Goal: Use online tool/utility: Utilize a website feature to perform a specific function

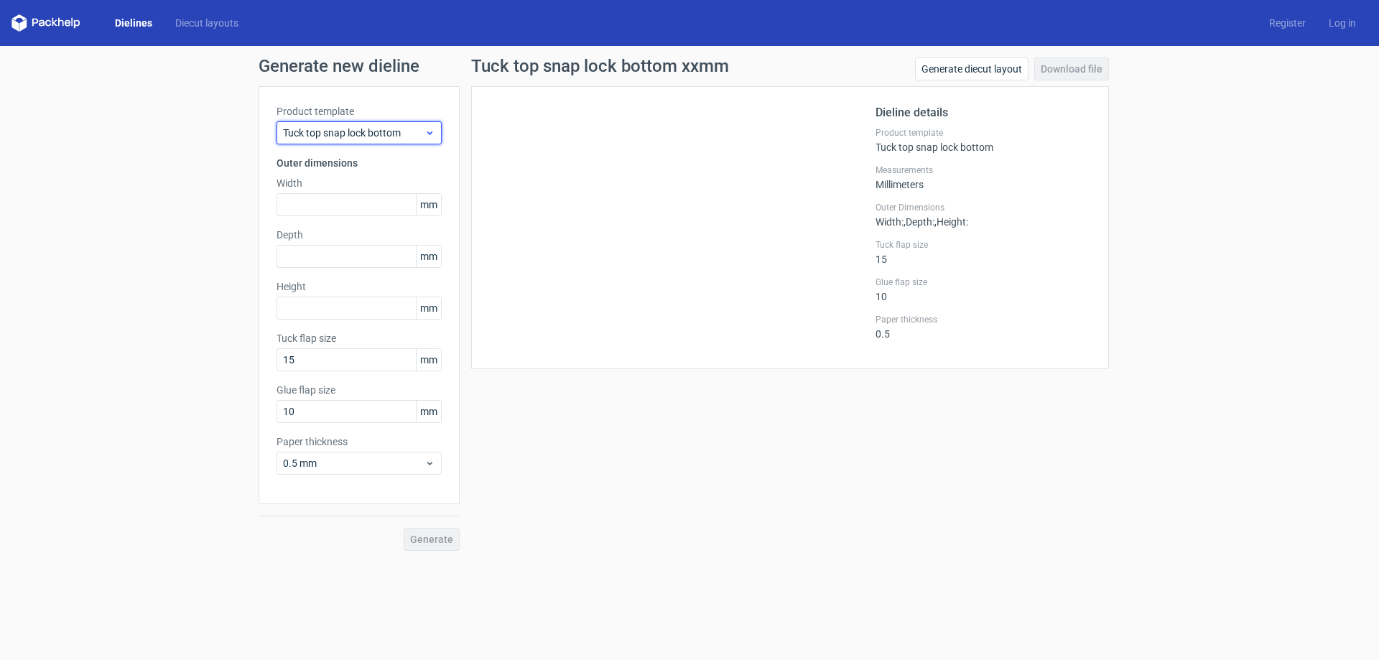
click at [368, 130] on span "Tuck top snap lock bottom" at bounding box center [353, 133] width 141 height 14
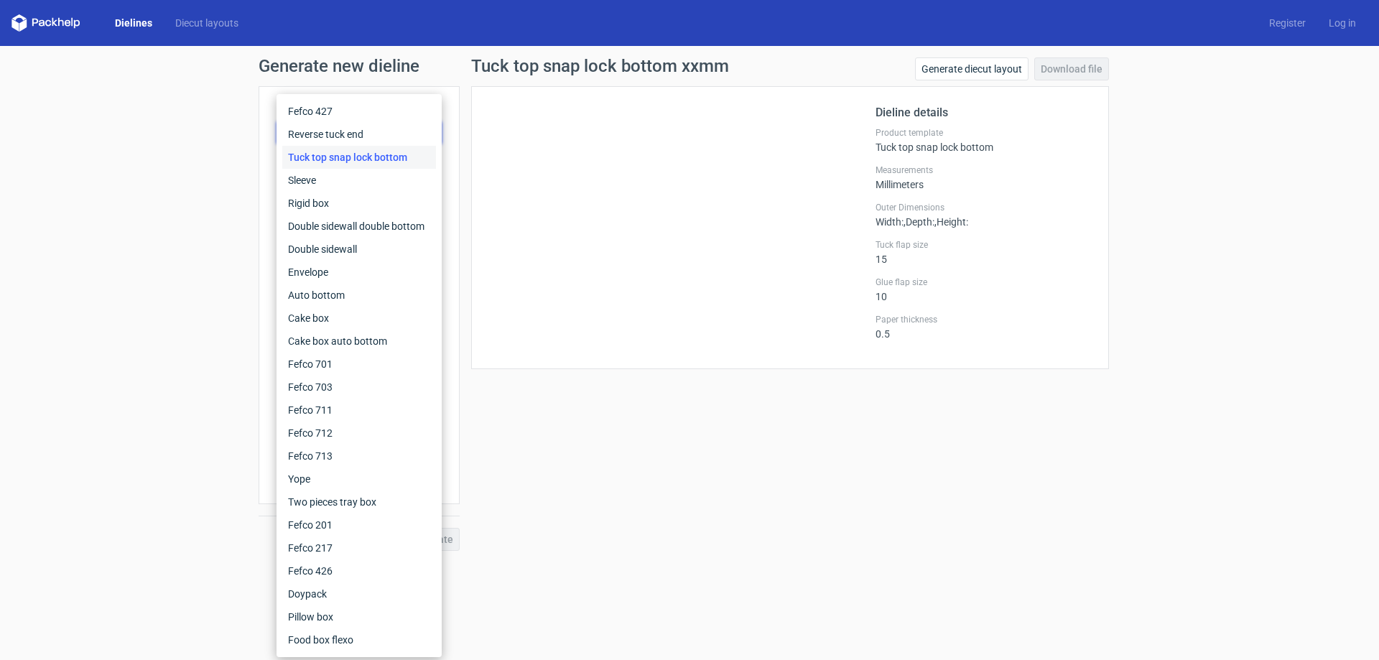
click at [369, 158] on div "Tuck top snap lock bottom" at bounding box center [359, 157] width 154 height 23
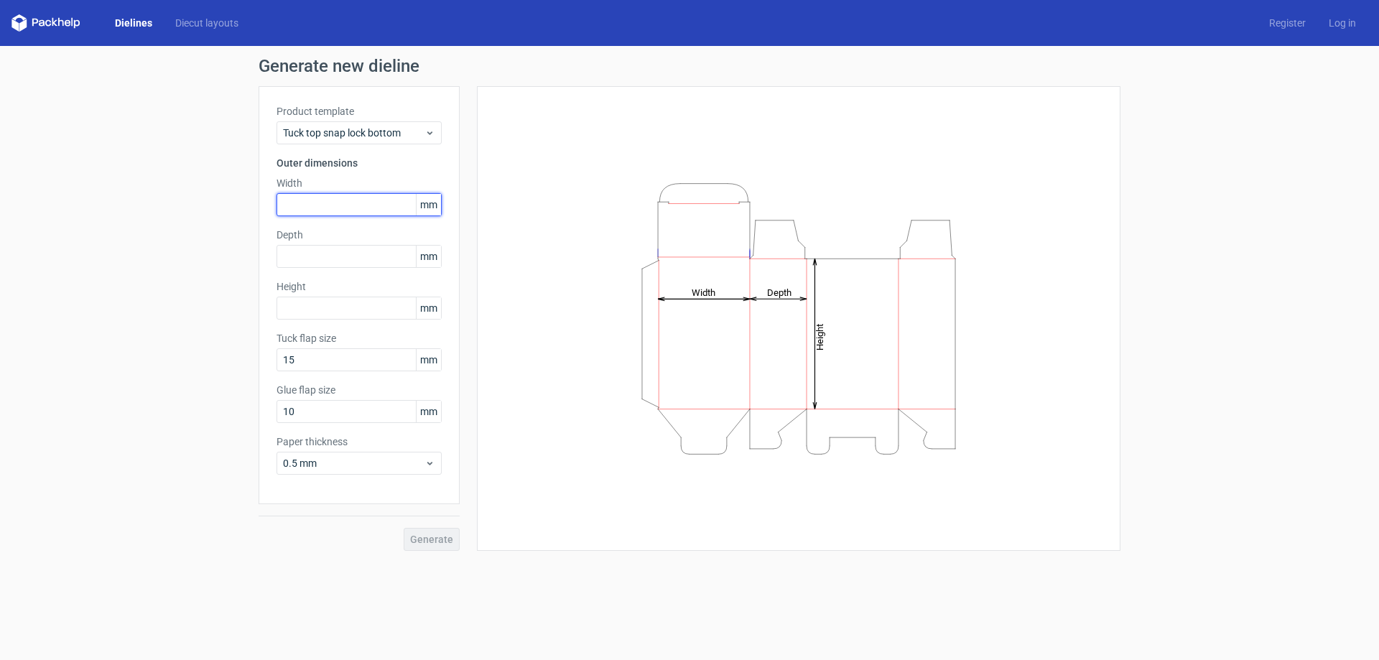
click at [326, 205] on input "text" at bounding box center [359, 204] width 165 height 23
click at [327, 202] on input "160" at bounding box center [359, 204] width 165 height 23
drag, startPoint x: 327, startPoint y: 202, endPoint x: 235, endPoint y: 208, distance: 92.2
click at [235, 208] on div "Generate new dieline Product template Tuck top snap lock bottom Outer dimension…" at bounding box center [689, 304] width 1379 height 516
type input "1"
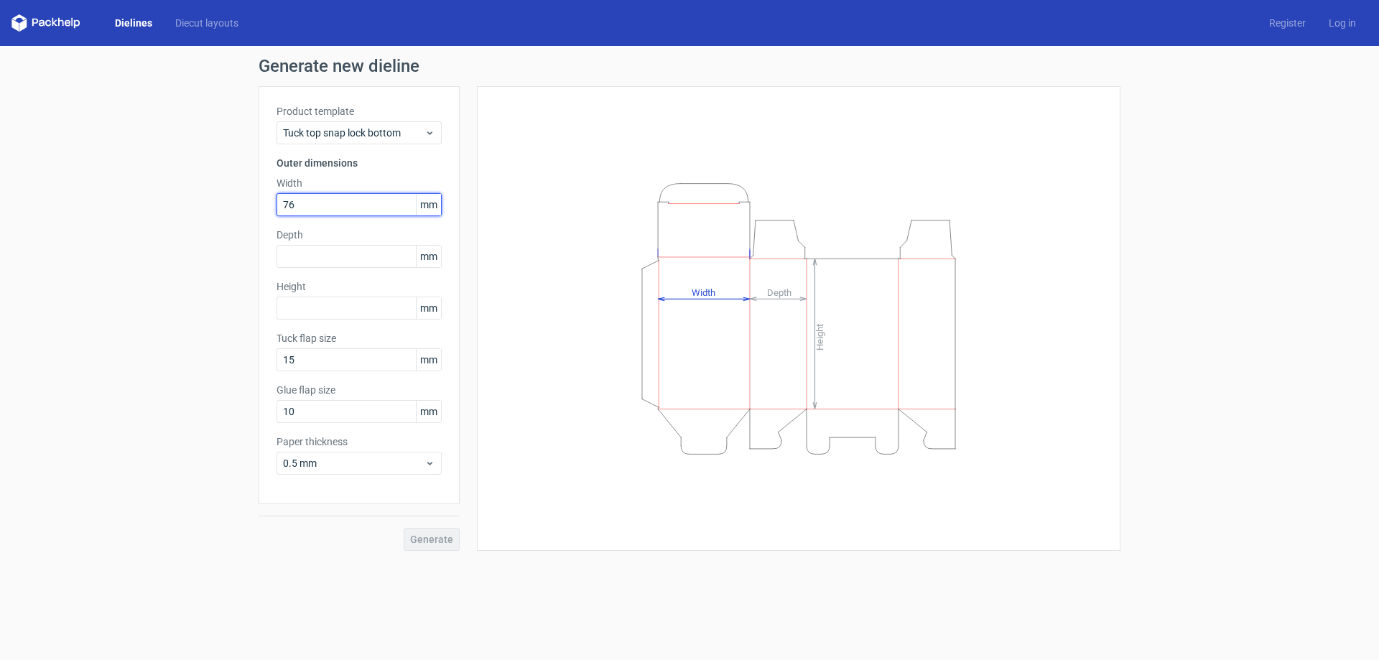
type input "76"
type input "160"
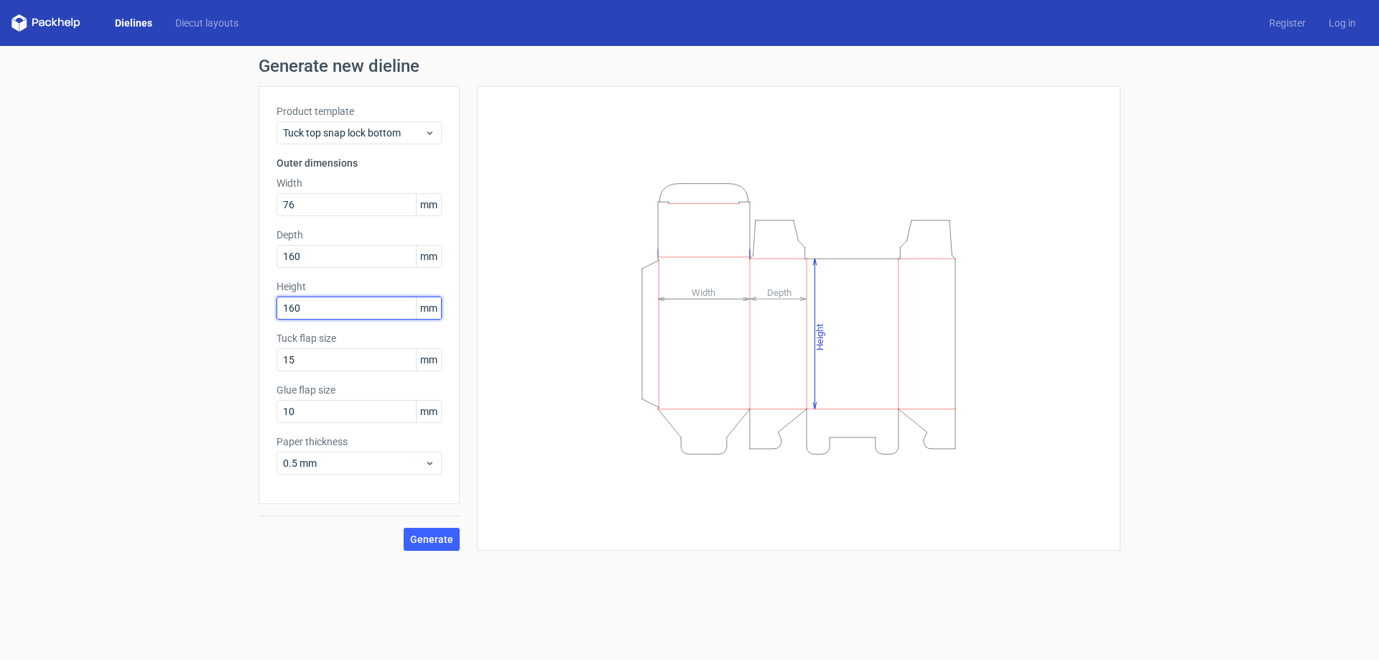
type input "160"
click at [428, 534] on span "Generate" at bounding box center [431, 539] width 43 height 10
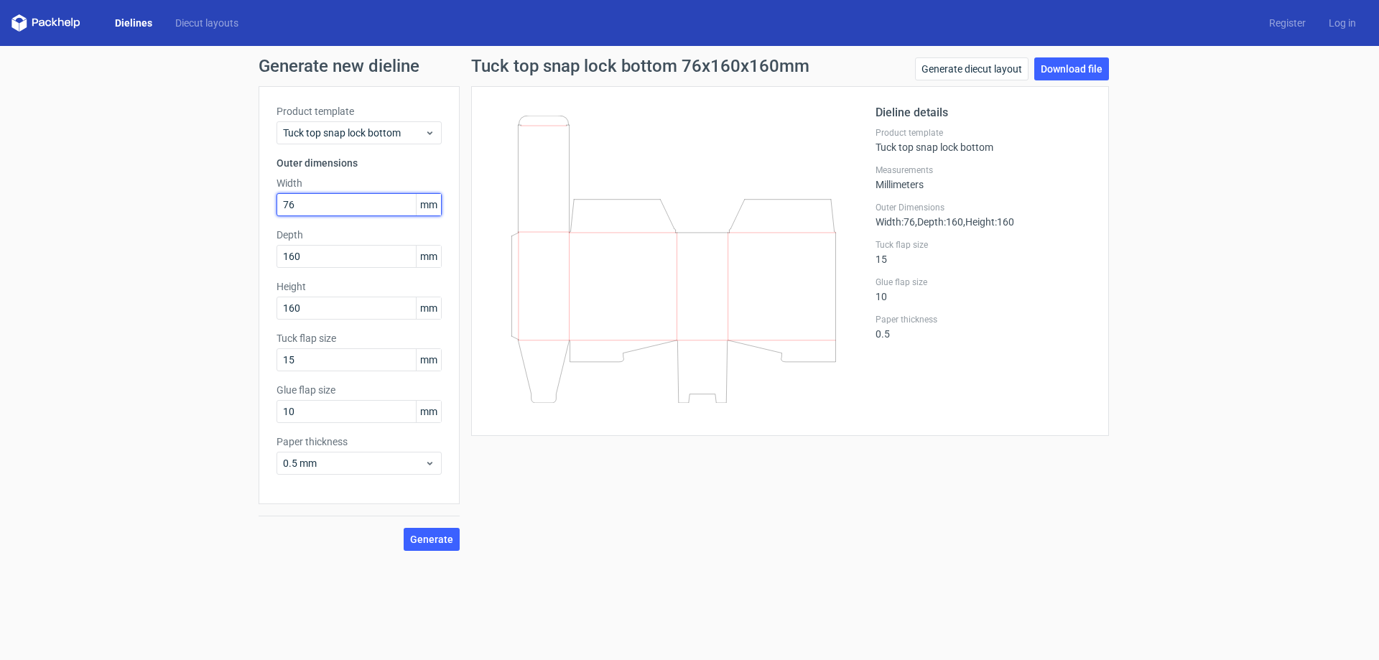
drag, startPoint x: 302, startPoint y: 205, endPoint x: 225, endPoint y: 229, distance: 80.4
click at [225, 229] on div "Generate new dieline Product template Tuck top snap lock bottom Outer dimension…" at bounding box center [689, 304] width 1379 height 516
type input "160"
click at [429, 538] on span "Generate" at bounding box center [431, 539] width 43 height 10
drag, startPoint x: 320, startPoint y: 251, endPoint x: 223, endPoint y: 256, distance: 97.1
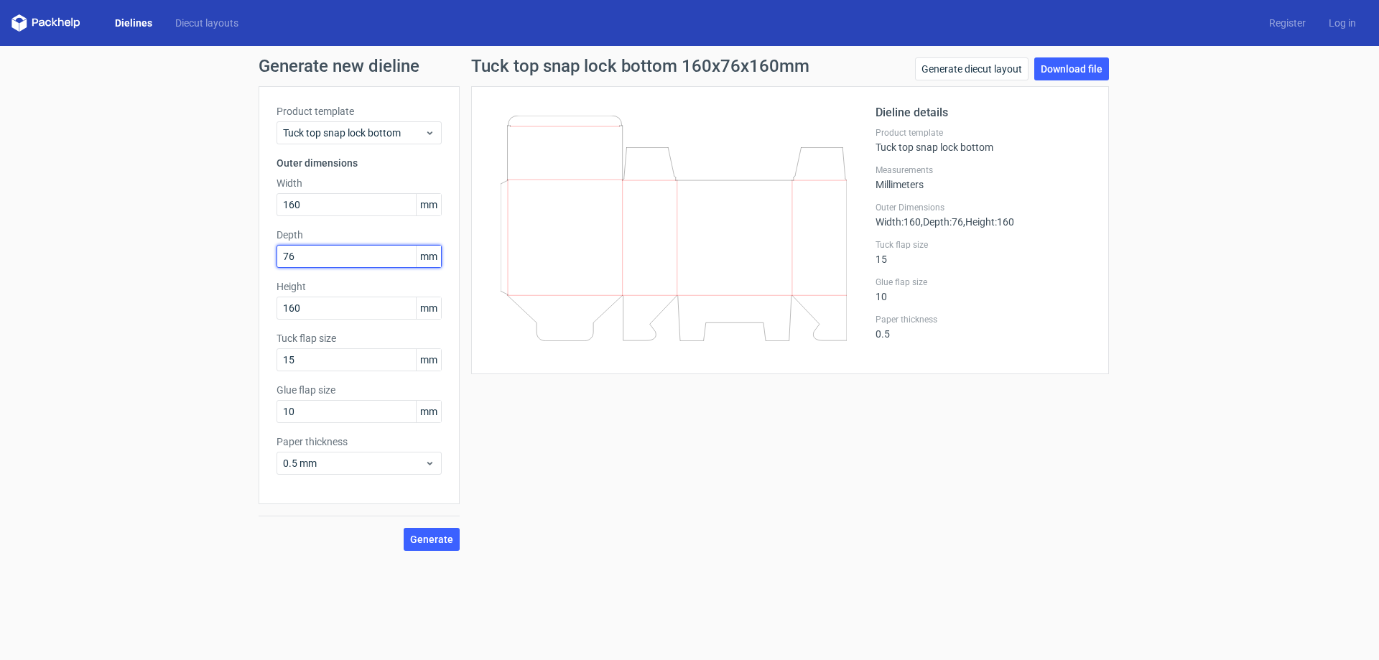
click at [223, 256] on div "Generate new dieline Product template Tuck top snap lock bottom Outer dimension…" at bounding box center [689, 304] width 1379 height 516
type input "166"
type input "76"
click at [431, 531] on button "Generate" at bounding box center [432, 539] width 56 height 23
drag, startPoint x: 322, startPoint y: 253, endPoint x: 269, endPoint y: 264, distance: 55.1
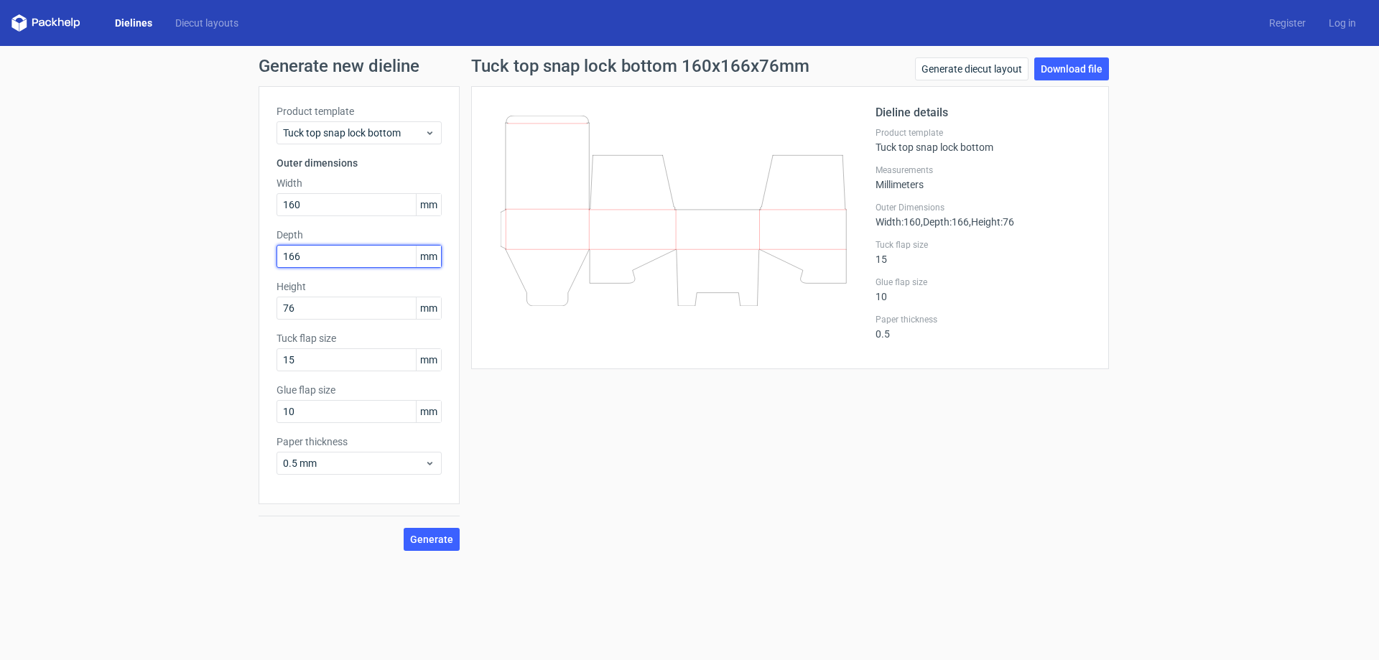
click at [269, 264] on div "Product template Tuck top snap lock bottom Outer dimensions Width 160 mm Depth …" at bounding box center [359, 295] width 201 height 418
type input "1"
type input "76"
type input "160"
click at [422, 540] on span "Generate" at bounding box center [431, 539] width 43 height 10
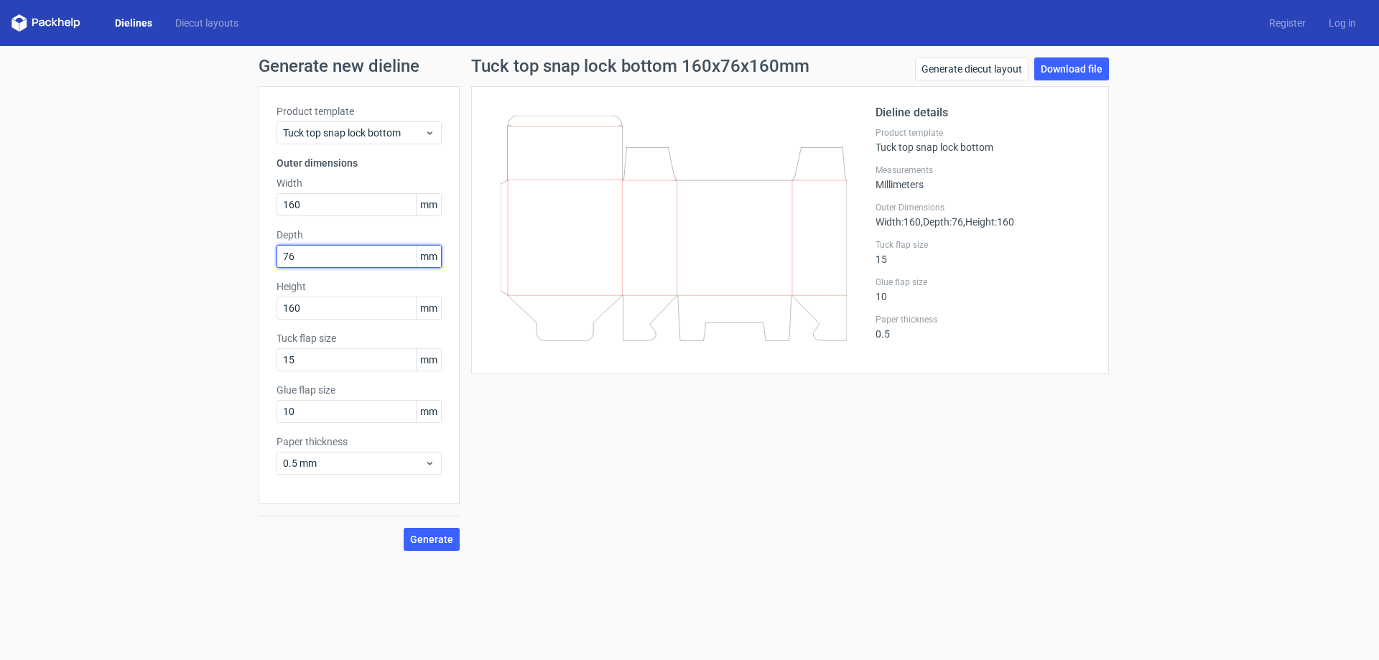
drag, startPoint x: 327, startPoint y: 262, endPoint x: 196, endPoint y: 276, distance: 132.1
click at [196, 276] on div "Generate new dieline Product template Tuck top snap lock bottom Outer dimension…" at bounding box center [689, 304] width 1379 height 516
type input "160"
type input "76"
click at [442, 534] on span "Generate" at bounding box center [431, 539] width 43 height 10
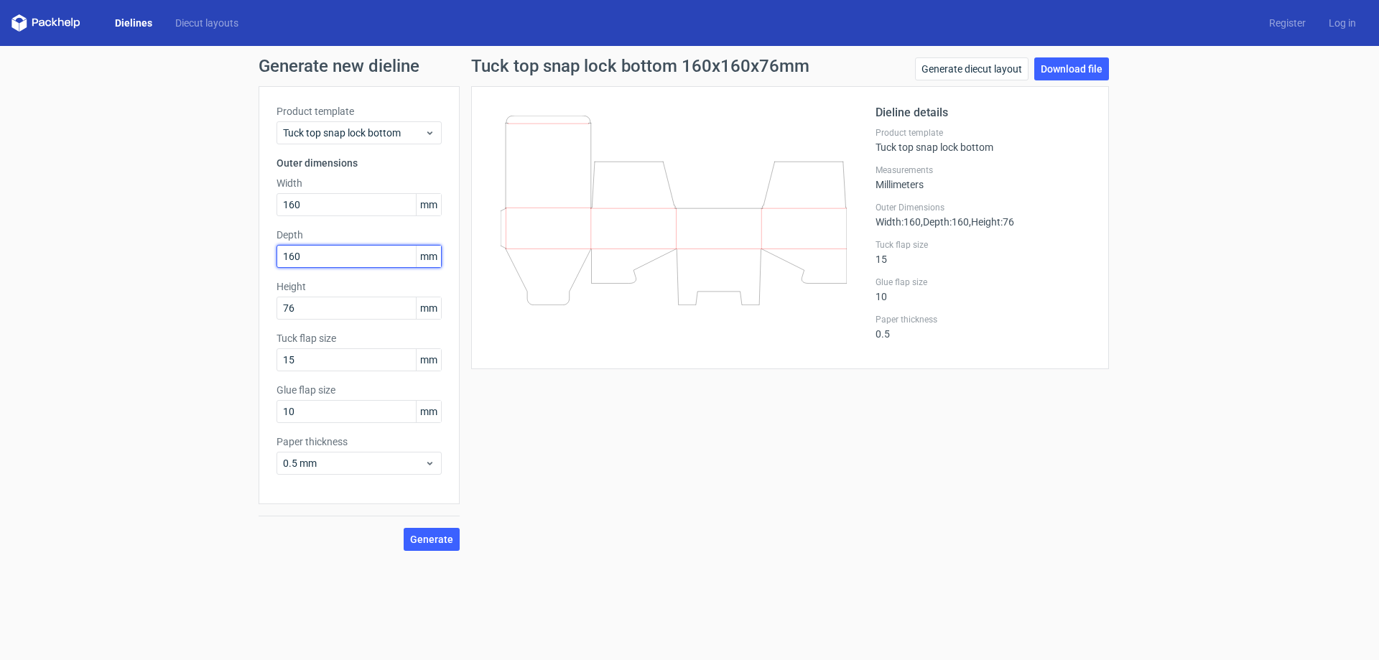
drag, startPoint x: 310, startPoint y: 256, endPoint x: 256, endPoint y: 258, distance: 53.9
click at [256, 258] on div "Generate new dieline Product template Tuck top snap lock bottom Outer dimension…" at bounding box center [689, 304] width 1379 height 516
type input "76"
type input "160"
click at [438, 542] on span "Generate" at bounding box center [431, 539] width 43 height 10
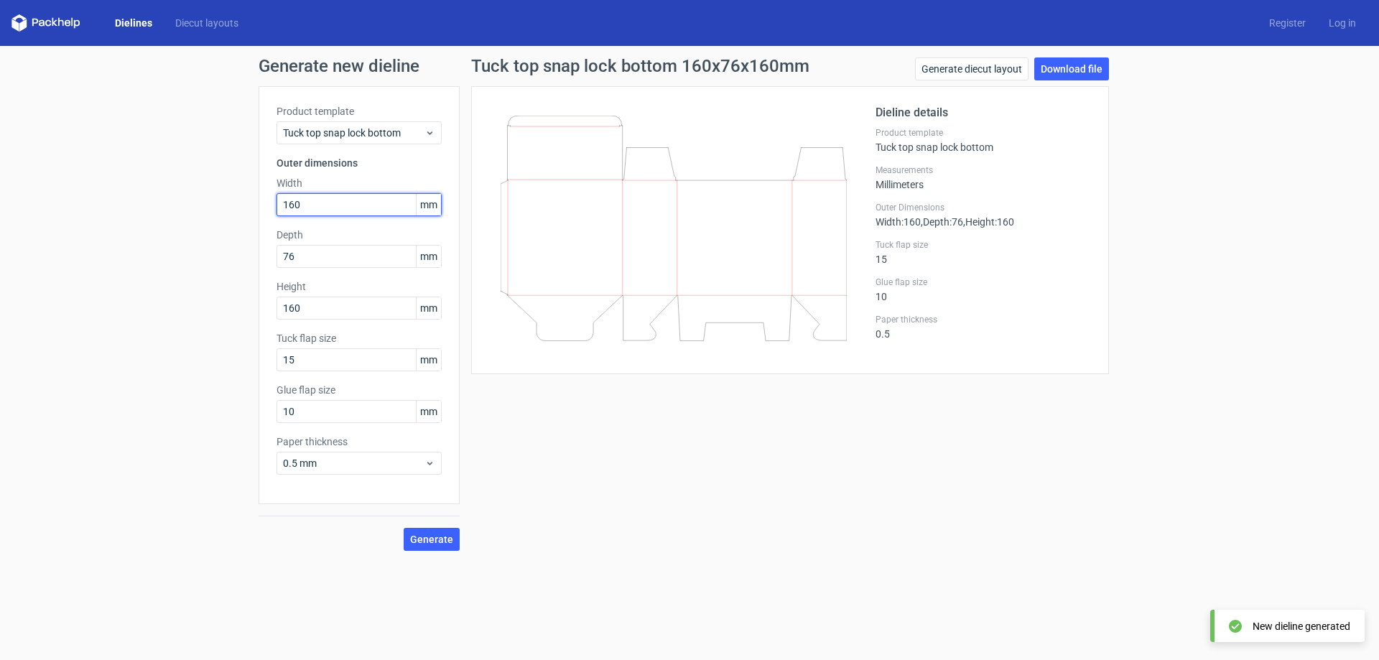
drag, startPoint x: 308, startPoint y: 208, endPoint x: 217, endPoint y: 229, distance: 93.7
click at [217, 229] on div "Generate new dieline Product template Tuck top snap lock bottom Outer dimension…" at bounding box center [689, 304] width 1379 height 516
click at [577, 485] on div "Tuck top snap lock bottom 160x76x160mm Generate diecut layout Download file Die…" at bounding box center [790, 303] width 661 height 493
